Goal: Information Seeking & Learning: Learn about a topic

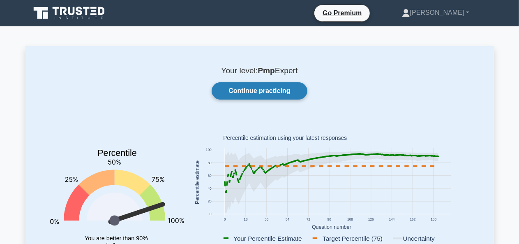
click at [269, 90] on link "Continue practicing" at bounding box center [259, 90] width 95 height 17
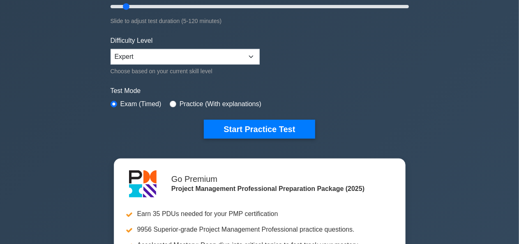
scroll to position [172, 0]
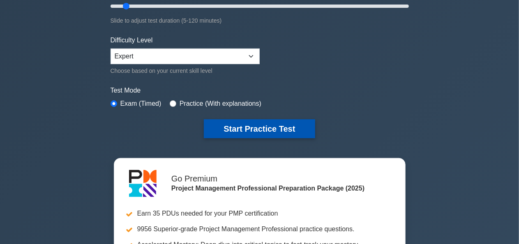
click at [264, 132] on button "Start Practice Test" at bounding box center [259, 128] width 111 height 19
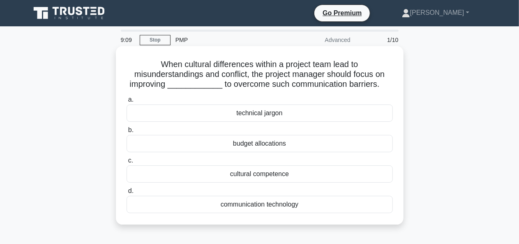
click at [279, 175] on div "cultural competence" at bounding box center [260, 173] width 267 height 17
click at [127, 163] on input "c. cultural competence" at bounding box center [127, 160] width 0 height 5
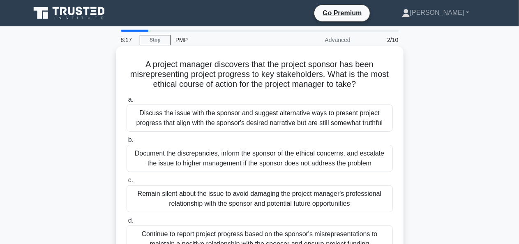
click at [297, 123] on div "Discuss the issue with the sponsor and suggest alternative ways to present proj…" at bounding box center [260, 117] width 267 height 27
click at [127, 102] on input "a. Discuss the issue with the sponsor and suggest alternative ways to present p…" at bounding box center [127, 99] width 0 height 5
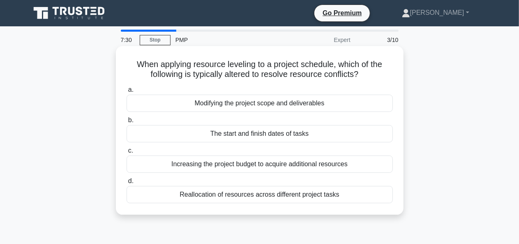
click at [261, 199] on div "Reallocation of resources across different project tasks" at bounding box center [260, 194] width 267 height 17
click at [127, 184] on input "d. Reallocation of resources across different project tasks" at bounding box center [127, 181] width 0 height 5
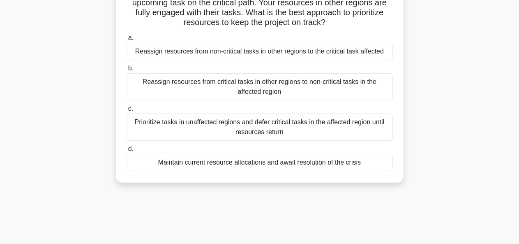
scroll to position [95, 0]
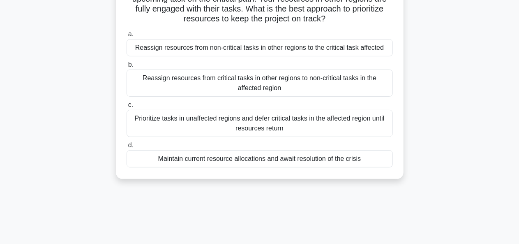
click at [243, 48] on div "Reassign resources from non-critical tasks in other regions to the critical tas…" at bounding box center [260, 47] width 267 height 17
click at [127, 37] on input "a. Reassign resources from non-critical tasks in other regions to the critical …" at bounding box center [127, 34] width 0 height 5
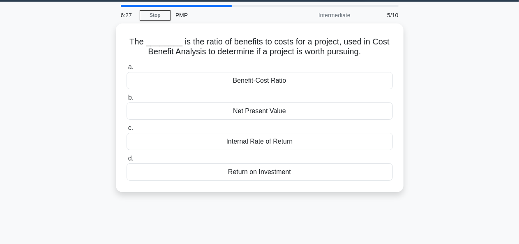
scroll to position [0, 0]
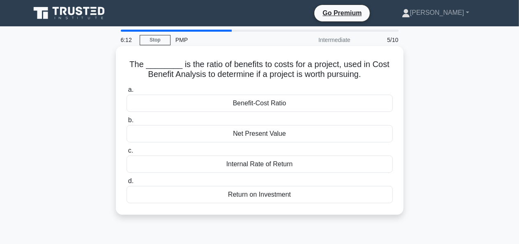
click at [262, 104] on div "Benefit-Cost Ratio" at bounding box center [260, 103] width 267 height 17
click at [127, 93] on input "a. Benefit-Cost Ratio" at bounding box center [127, 89] width 0 height 5
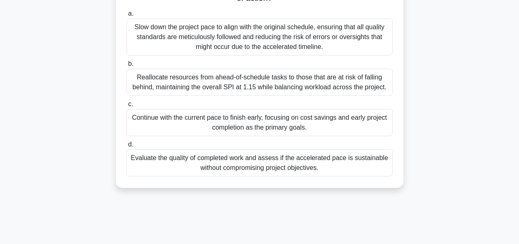
scroll to position [137, 0]
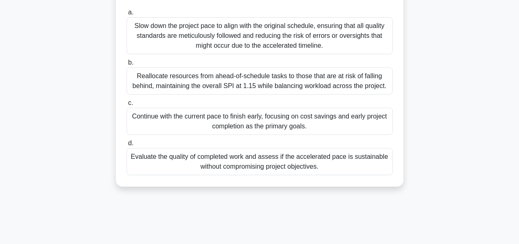
click at [223, 162] on div "Evaluate the quality of completed work and assess if the accelerated pace is su…" at bounding box center [260, 161] width 267 height 27
click at [127, 146] on input "d. Evaluate the quality of completed work and assess if the accelerated pace is…" at bounding box center [127, 143] width 0 height 5
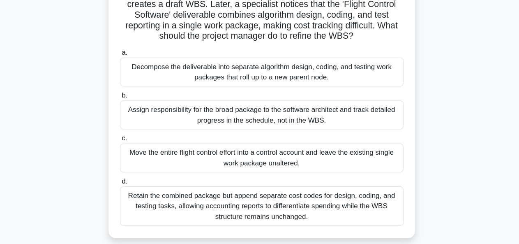
scroll to position [76, 0]
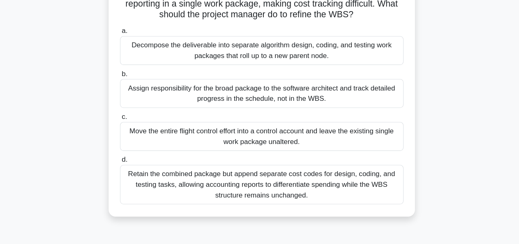
click at [231, 184] on div "Retain the combined package but append separate cost codes for design, coding, …" at bounding box center [260, 187] width 267 height 37
click at [127, 167] on input "d. Retain the combined package but append separate cost codes for design, codin…" at bounding box center [127, 164] width 0 height 5
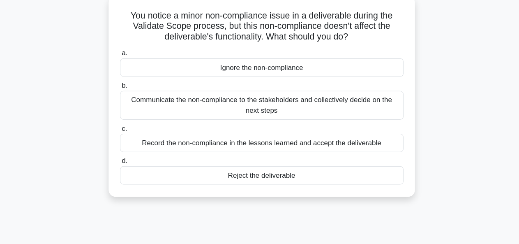
scroll to position [39, 0]
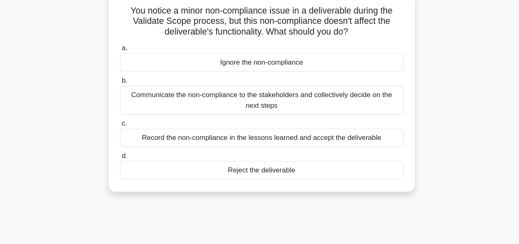
click at [265, 110] on div "Communicate the non-compliance to the stakeholders and collectively decide on t…" at bounding box center [260, 108] width 267 height 27
click at [127, 93] on input "b. Communicate the non-compliance to the stakeholders and collectively decide o…" at bounding box center [127, 90] width 0 height 5
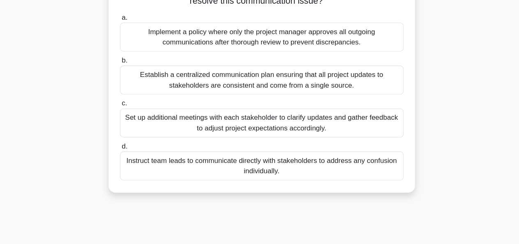
scroll to position [91, 0]
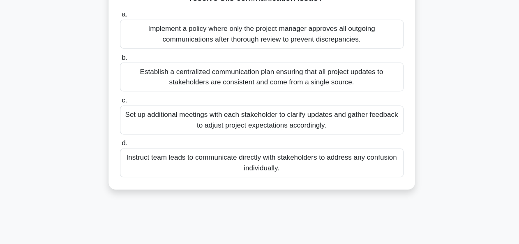
click at [268, 80] on div "Establish a centralized communication plan ensuring that all project updates to…" at bounding box center [260, 87] width 267 height 27
click at [127, 72] on input "b. Establish a centralized communication plan ensuring that all project updates…" at bounding box center [127, 68] width 0 height 5
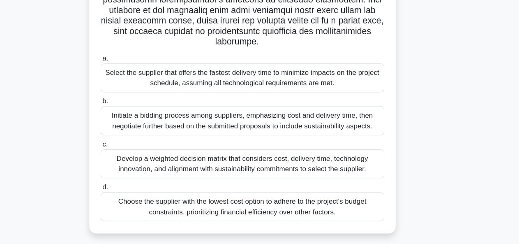
scroll to position [181, 0]
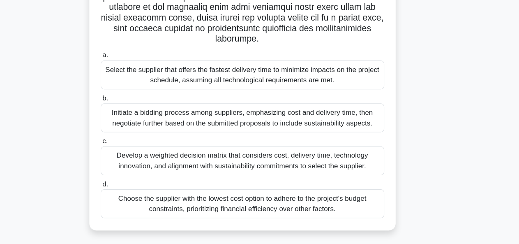
click at [194, 125] on div "Initiate a bidding process among suppliers, emphasizing cost and delivery time,…" at bounding box center [260, 125] width 267 height 27
click at [127, 110] on input "b. Initiate a bidding process among suppliers, emphasizing cost and delivery ti…" at bounding box center [127, 106] width 0 height 5
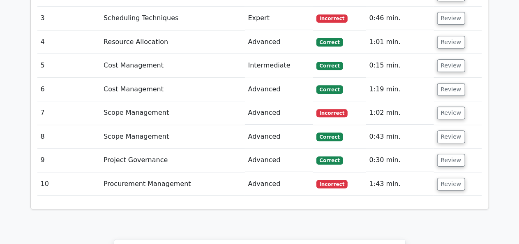
scroll to position [1201, 0]
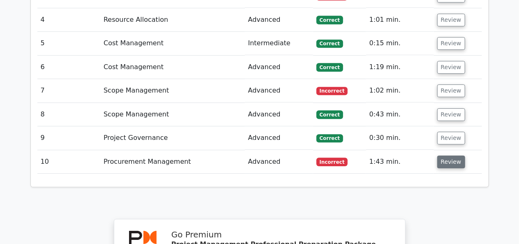
click at [445, 155] on button "Review" at bounding box center [452, 161] width 28 height 13
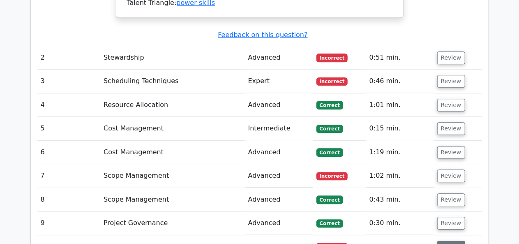
scroll to position [1115, 0]
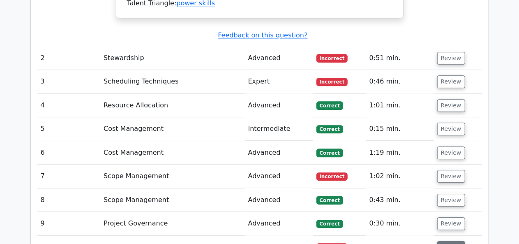
click at [441, 241] on button "Review" at bounding box center [452, 247] width 28 height 13
click at [445, 170] on button "Review" at bounding box center [452, 176] width 28 height 13
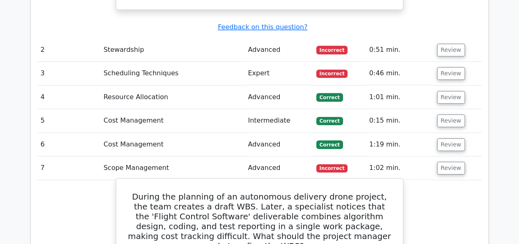
scroll to position [1122, 0]
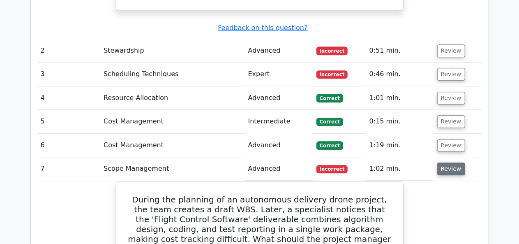
click at [446, 162] on button "Review" at bounding box center [452, 168] width 28 height 13
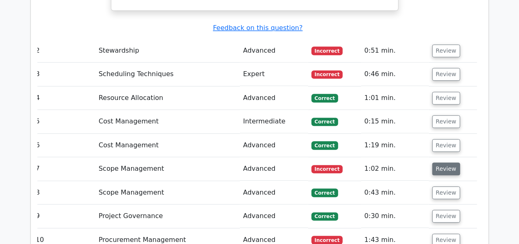
scroll to position [1048, 0]
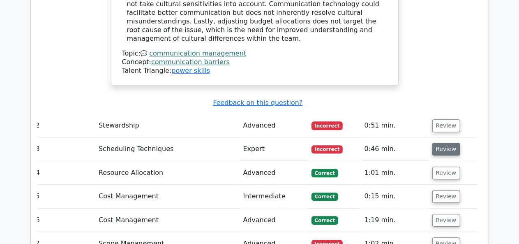
click at [439, 143] on button "Review" at bounding box center [447, 149] width 28 height 13
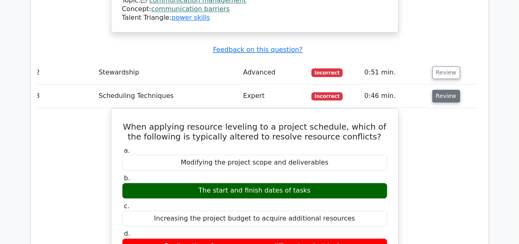
scroll to position [1080, 0]
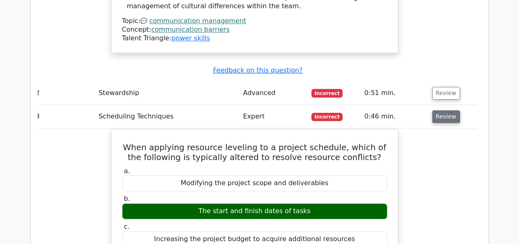
click at [446, 110] on button "Review" at bounding box center [447, 116] width 28 height 13
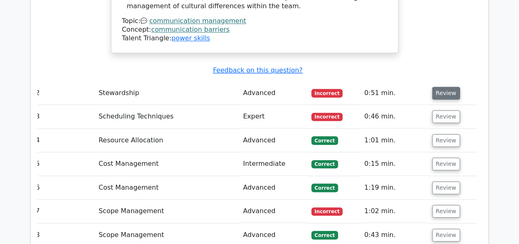
click at [446, 87] on button "Review" at bounding box center [447, 93] width 28 height 13
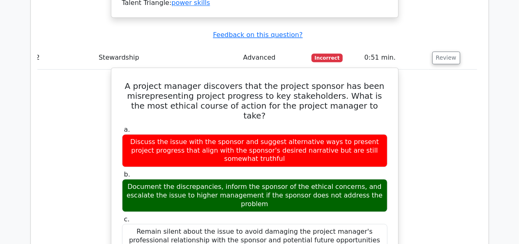
scroll to position [1113, 0]
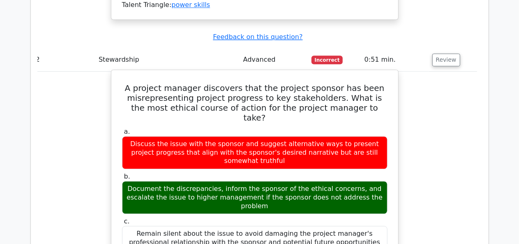
drag, startPoint x: 127, startPoint y: 28, endPoint x: 366, endPoint y: 201, distance: 295.3
copy div "A project manager discovers that the project sponsor has been misrepresenting p…"
